Goal: Contribute content

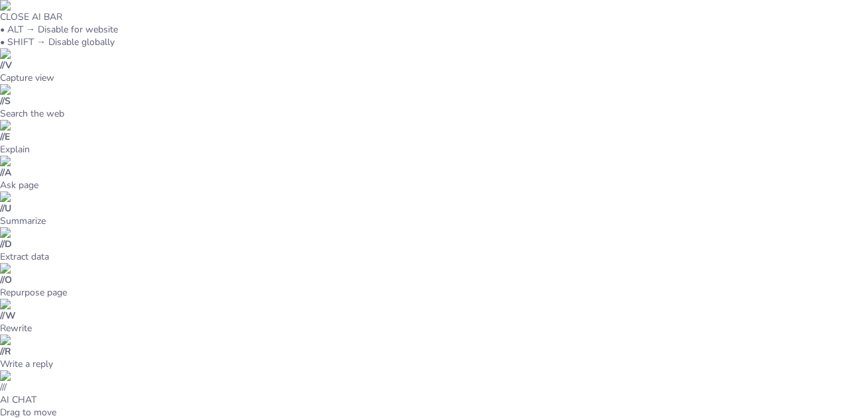
type input "Elevating Leadership: The 360° Assessment Initiative for Managers 2025"
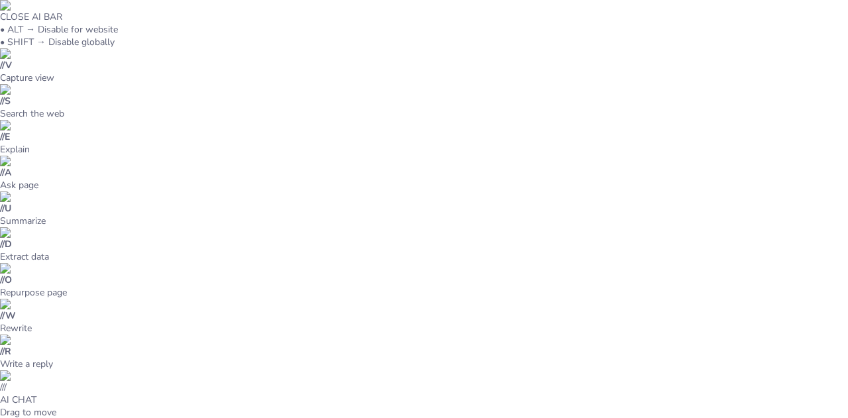
type textarea "Providing clear contact information is essential for ensuring that participants…"
